Goal: Task Accomplishment & Management: Complete application form

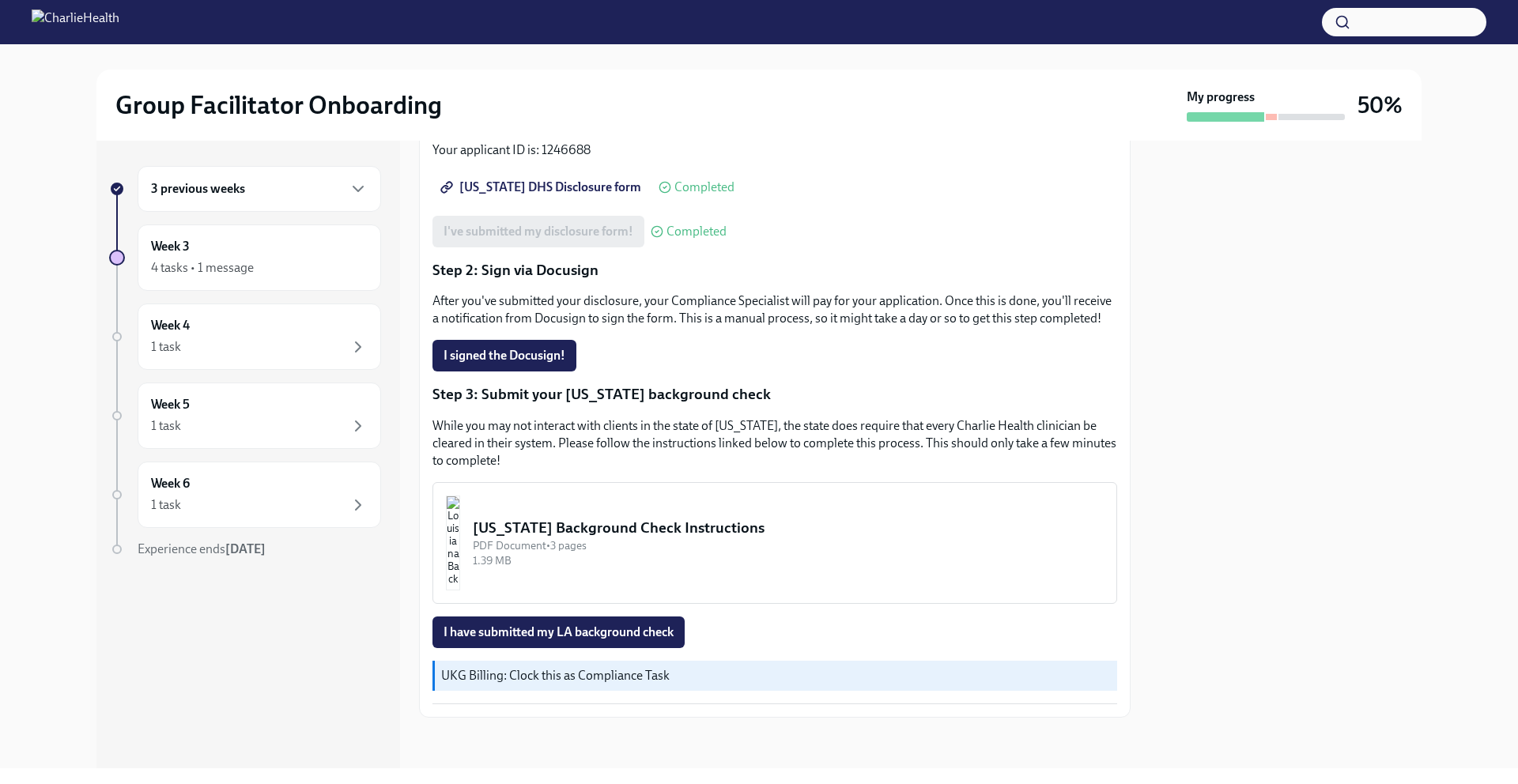
scroll to position [271, 0]
click at [725, 528] on div "[US_STATE] Background Check Instructions" at bounding box center [787, 527] width 631 height 21
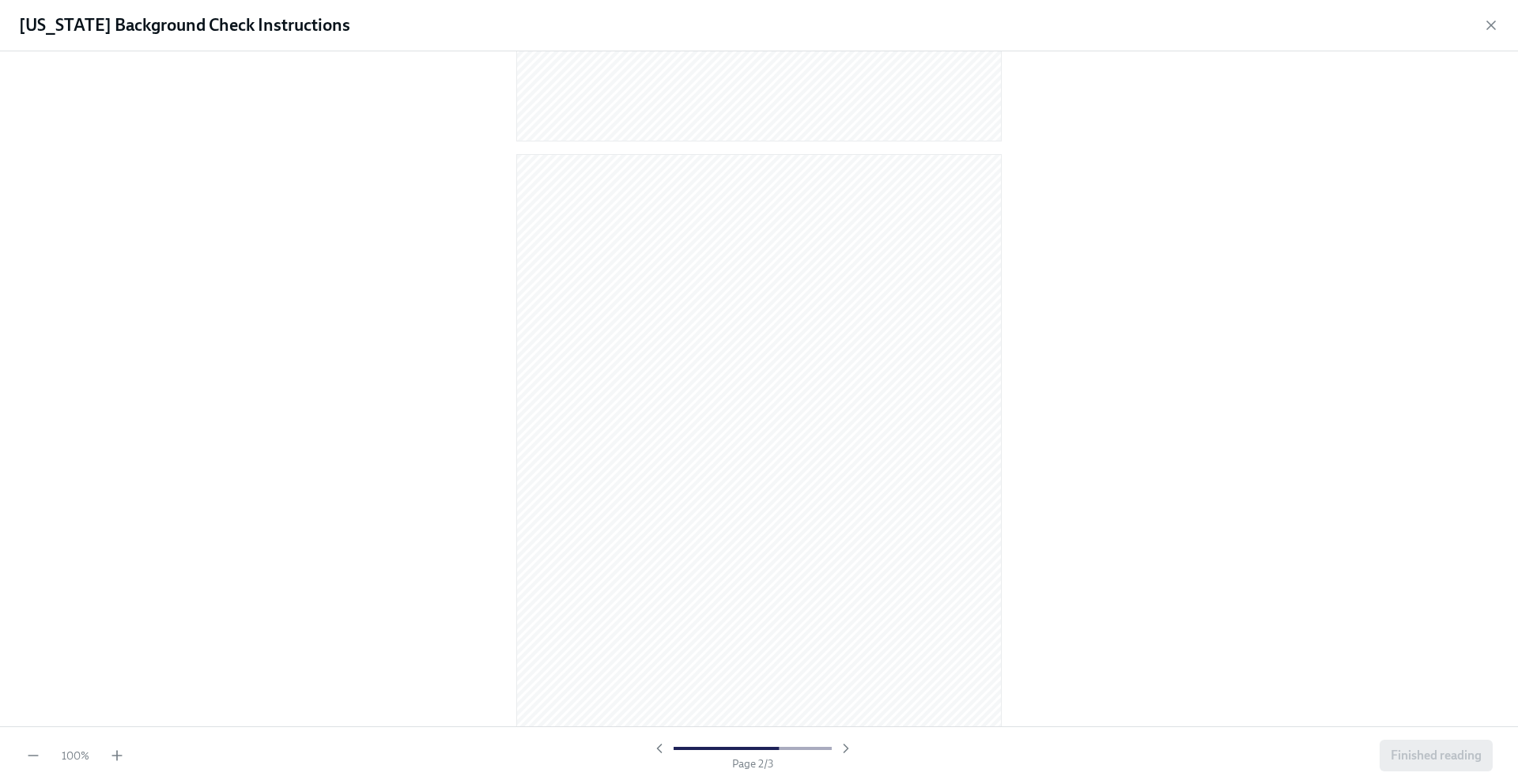
scroll to position [0, 0]
click at [1489, 26] on icon "button" at bounding box center [1491, 25] width 8 height 8
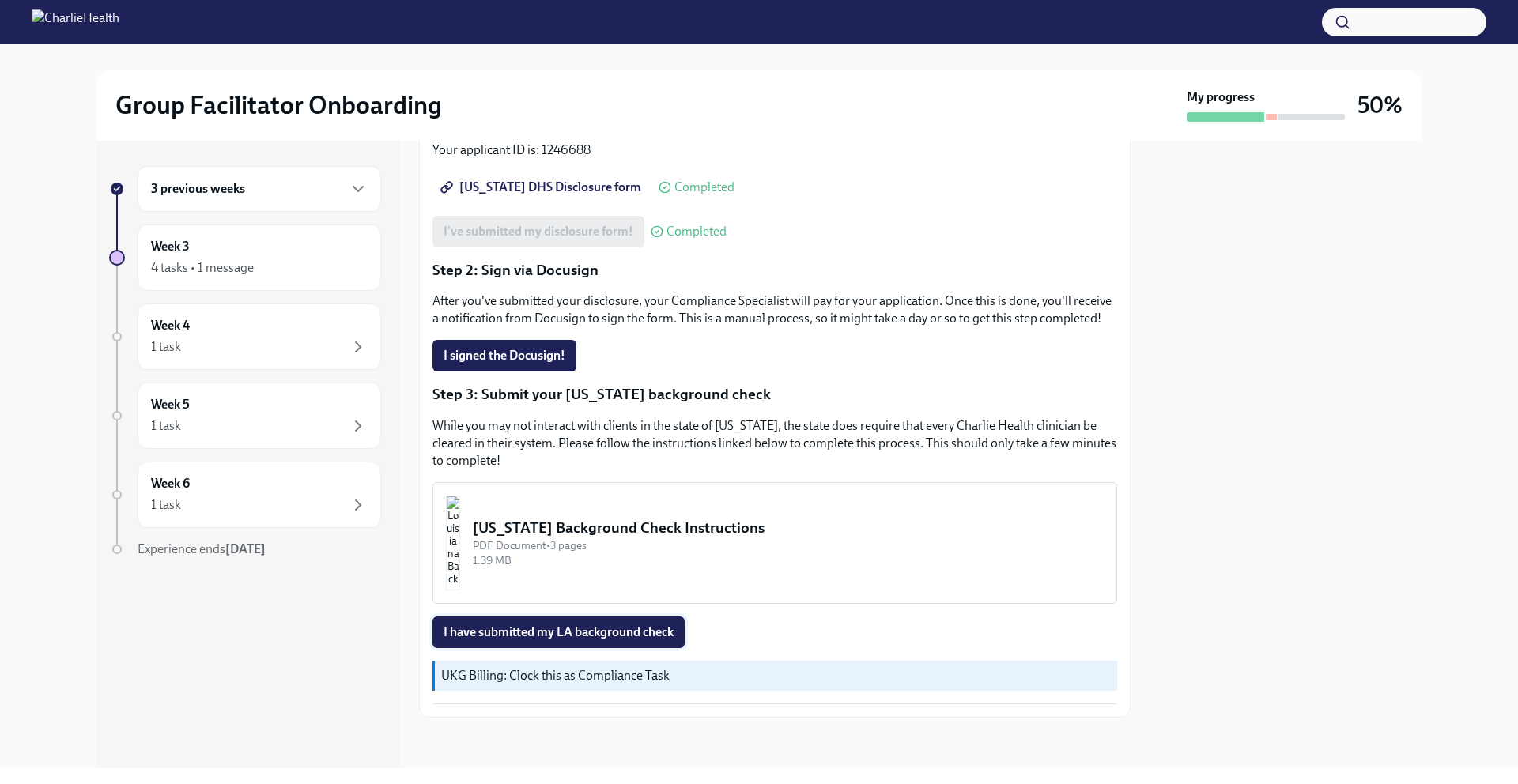
click at [614, 630] on span "I have submitted my LA background check" at bounding box center [559, 632] width 230 height 16
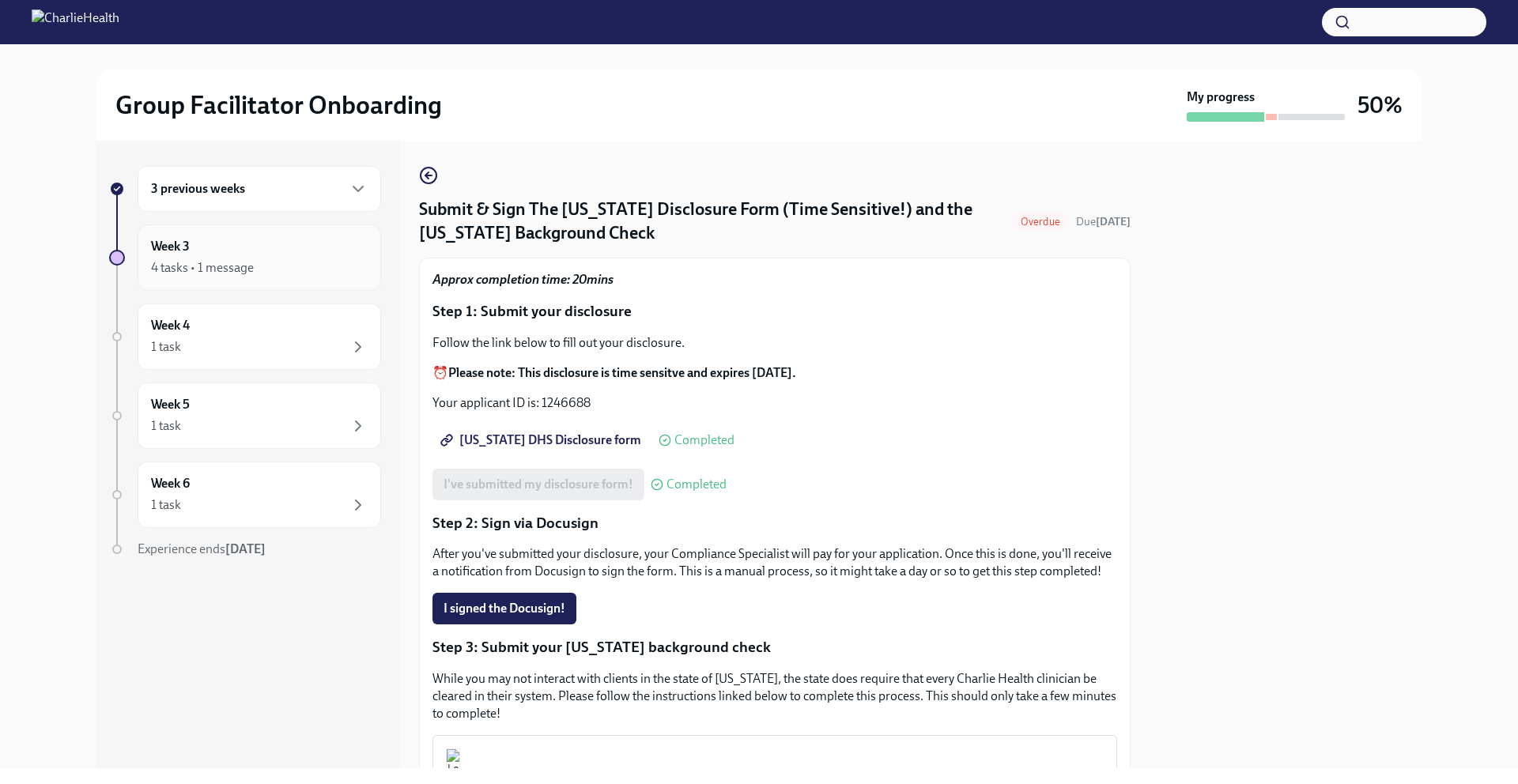
click at [322, 267] on div "4 tasks • 1 message" at bounding box center [259, 268] width 217 height 19
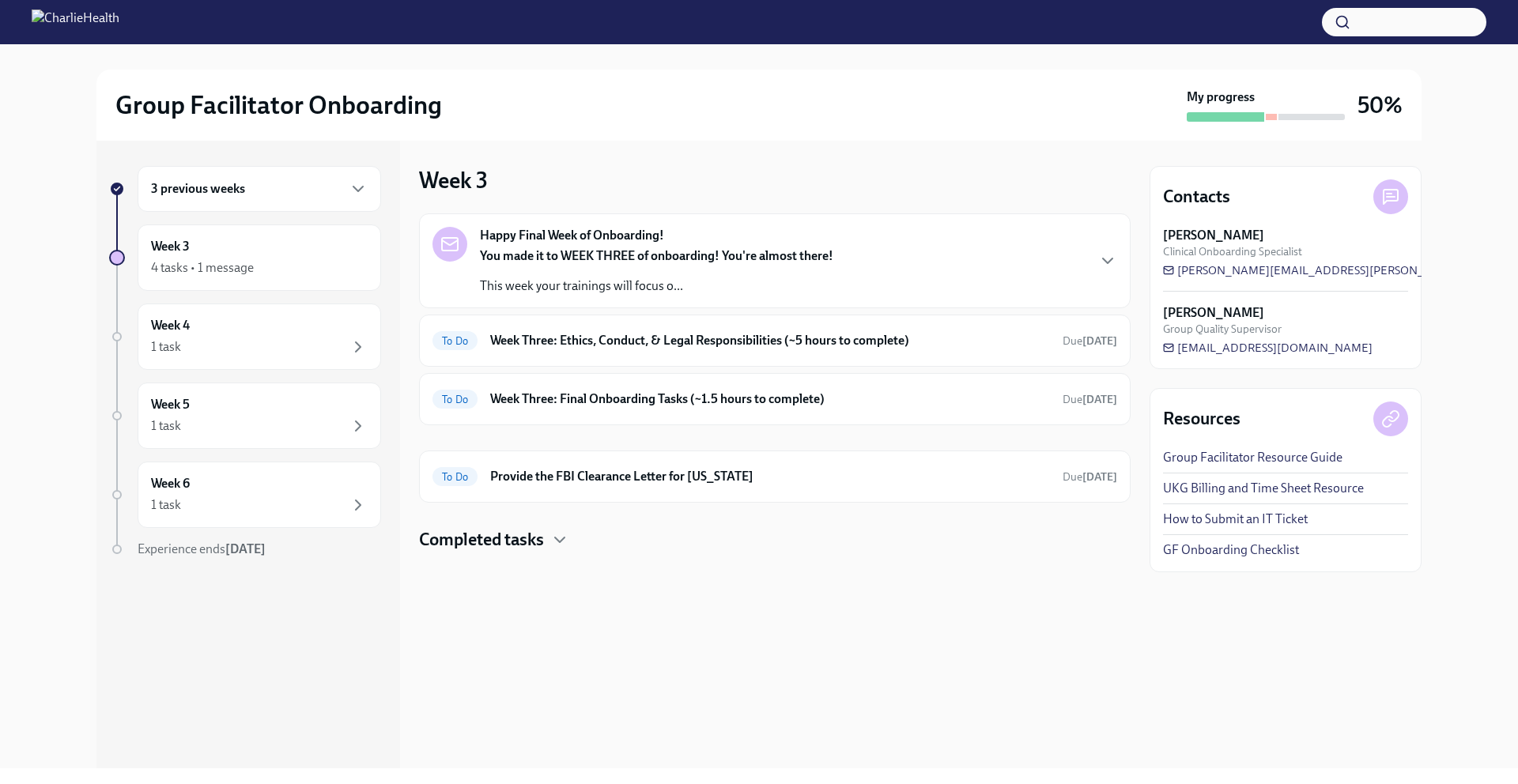
click at [317, 186] on div "3 previous weeks" at bounding box center [259, 189] width 217 height 19
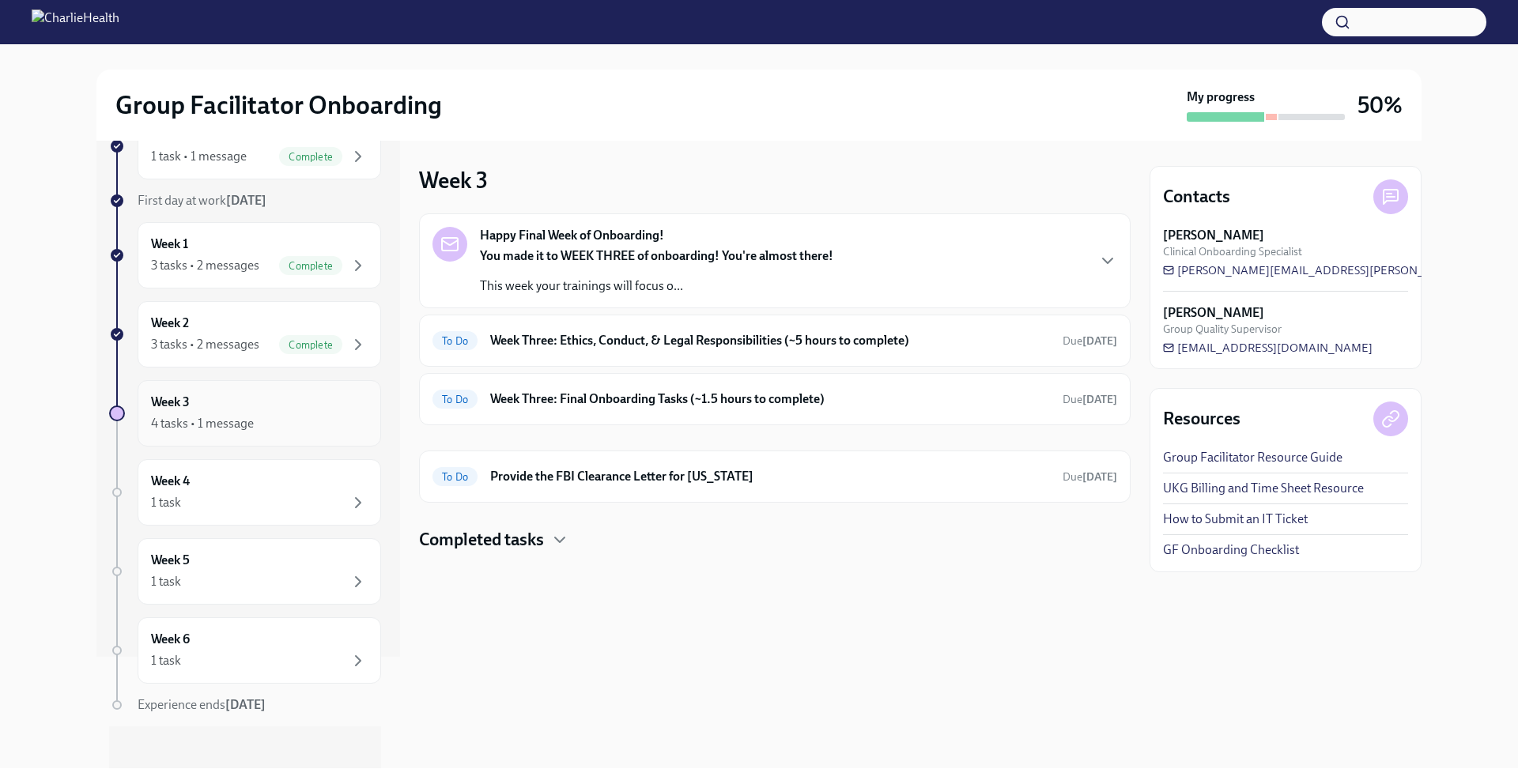
scroll to position [120, 0]
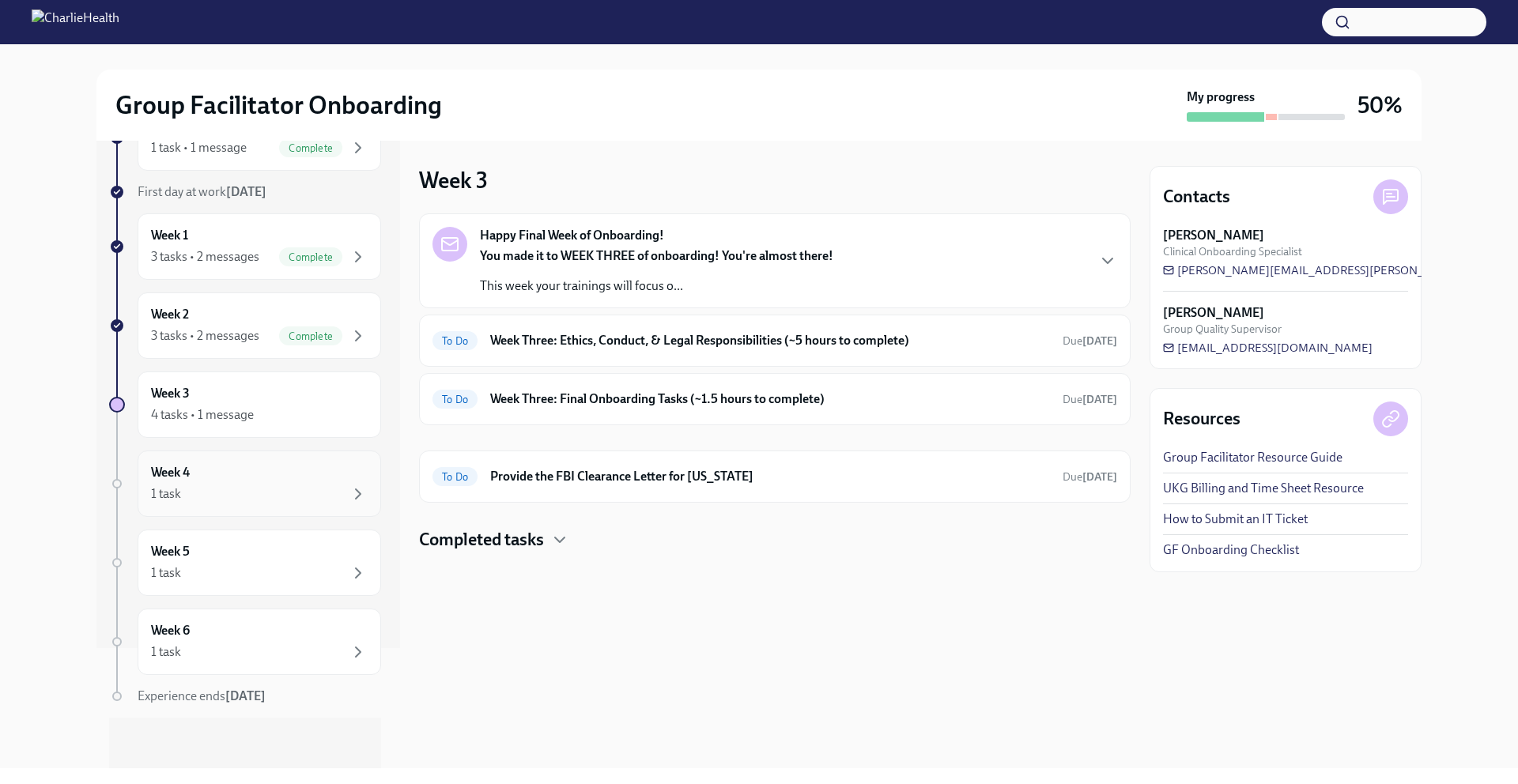
click at [290, 477] on div "Week 4 1 task" at bounding box center [259, 483] width 217 height 40
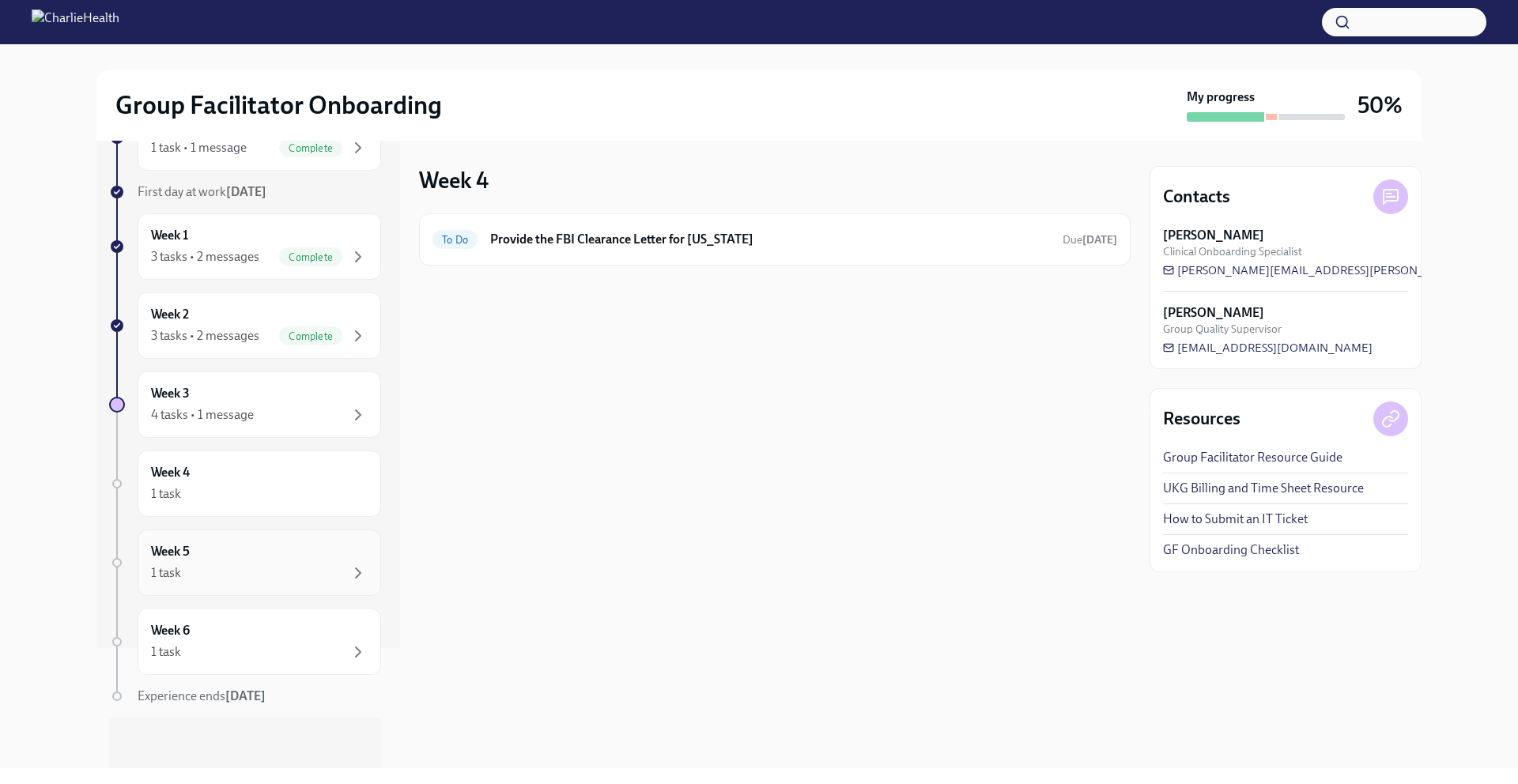
click at [271, 561] on div "Week 5 1 task" at bounding box center [259, 562] width 217 height 40
click at [276, 632] on div "Week 6 1 task" at bounding box center [259, 642] width 217 height 40
click at [282, 400] on div "Week 3 4 tasks • 1 message" at bounding box center [259, 404] width 217 height 40
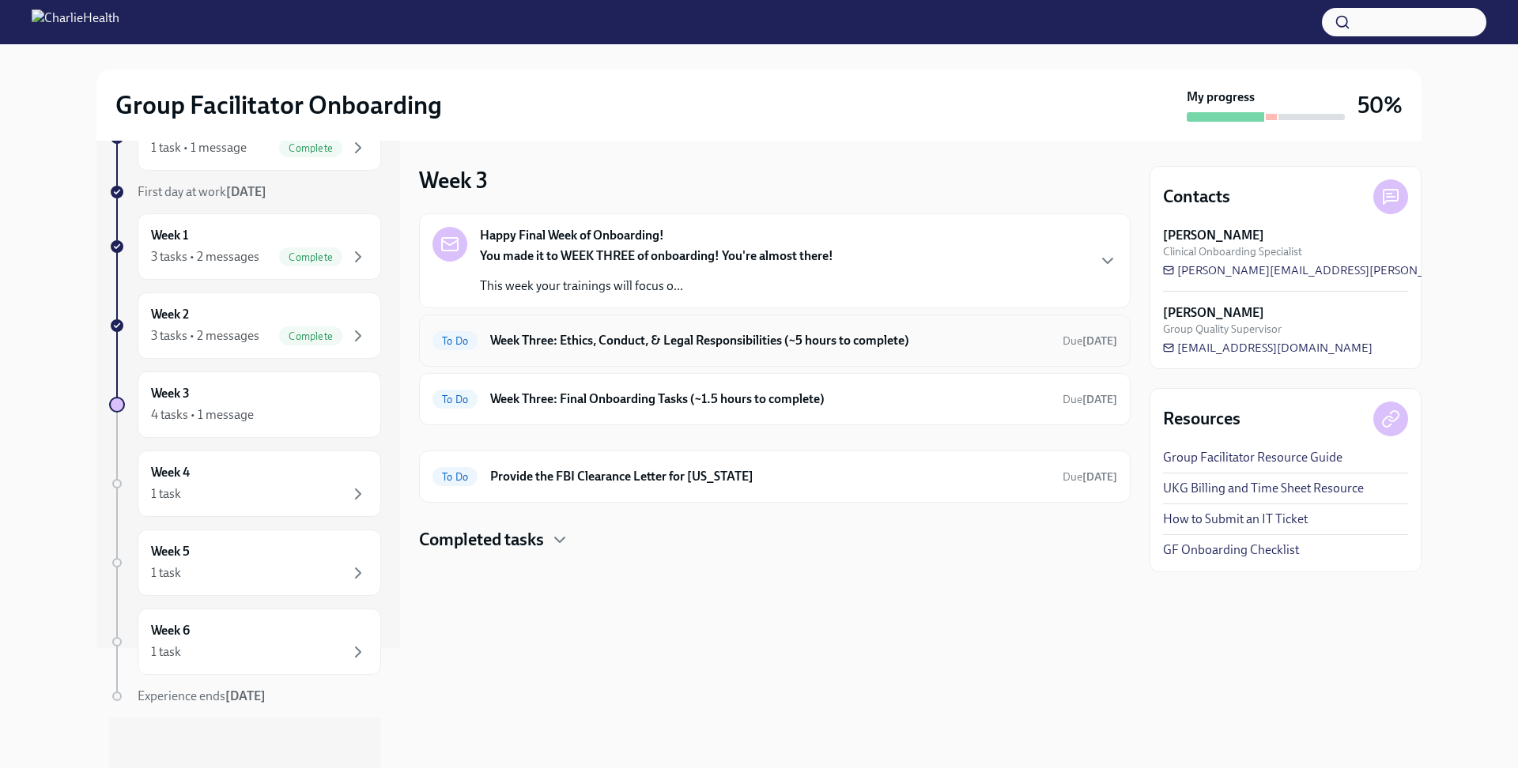
click at [969, 346] on h6 "Week Three: Ethics, Conduct, & Legal Responsibilities (~5 hours to complete)" at bounding box center [769, 340] width 560 height 17
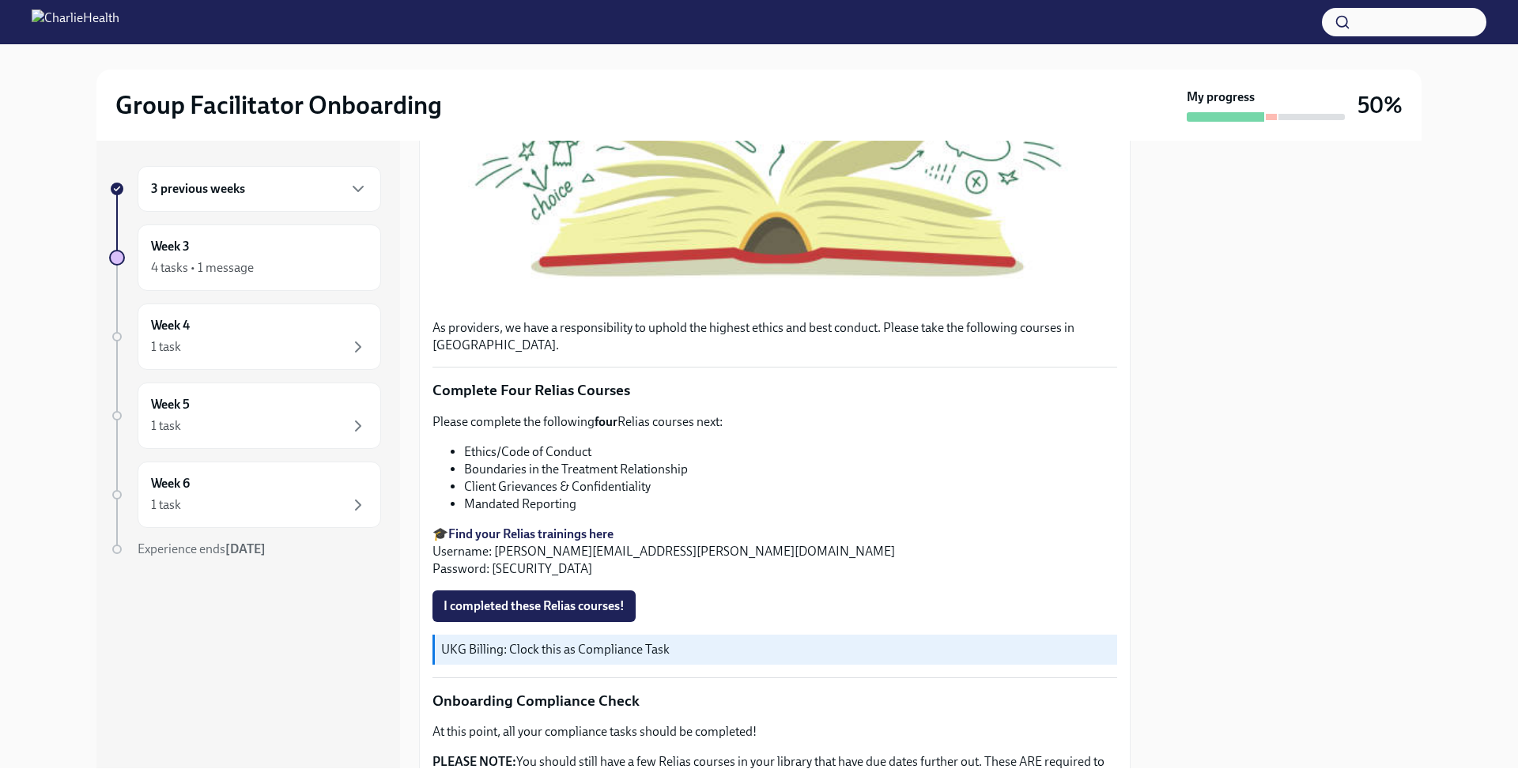
scroll to position [533, 0]
click at [585, 540] on strong "Find your Relias trainings here" at bounding box center [531, 532] width 165 height 15
